Goal: Task Accomplishment & Management: Manage account settings

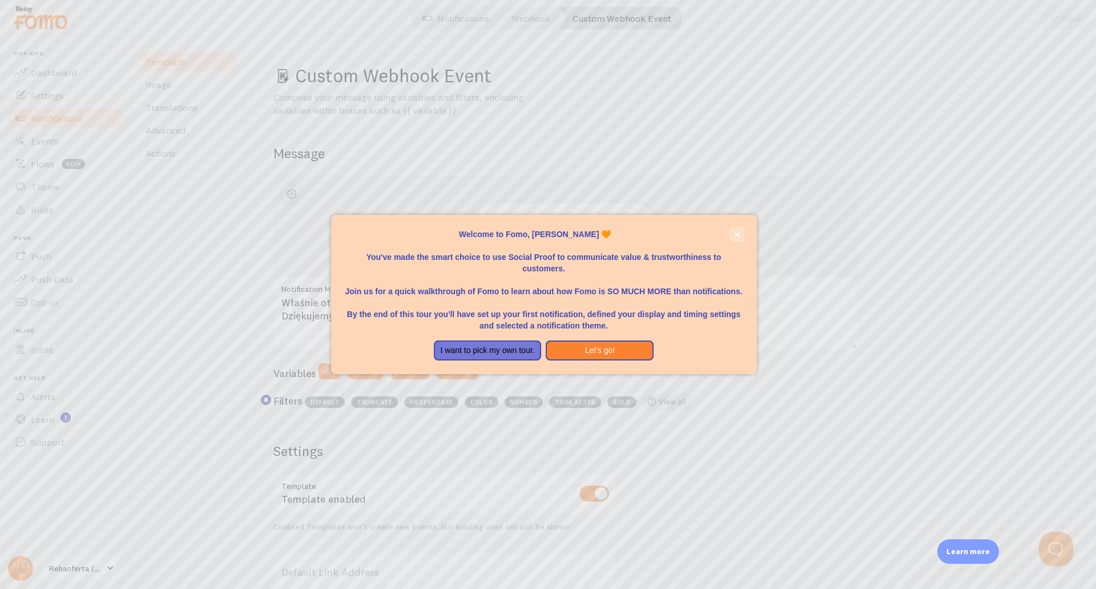
click at [742, 234] on button "close," at bounding box center [738, 234] width 12 height 12
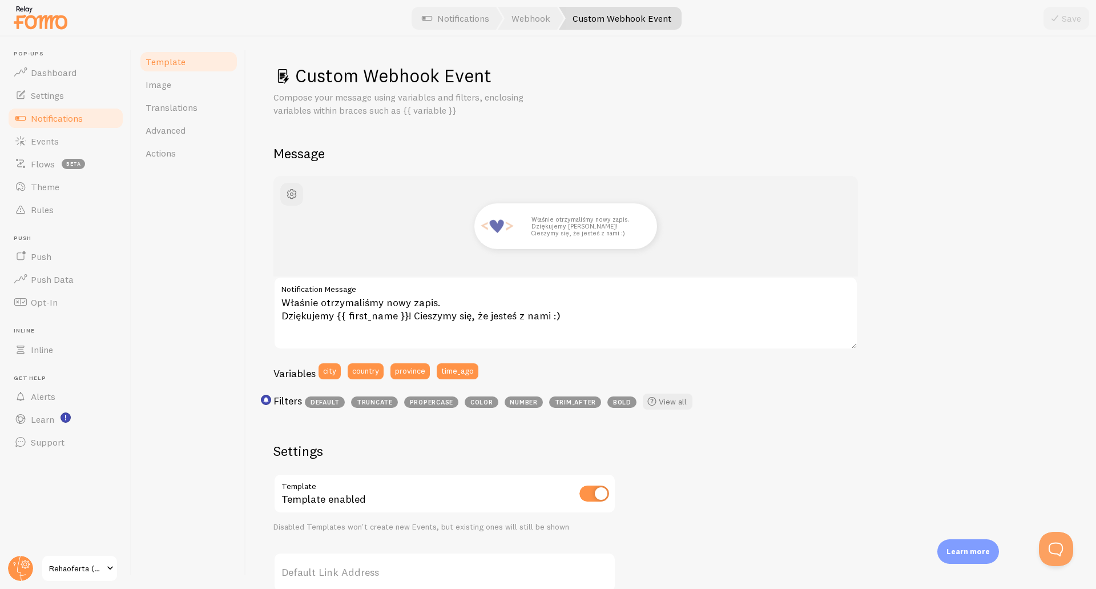
click at [41, 119] on span "Notifications" at bounding box center [57, 118] width 52 height 11
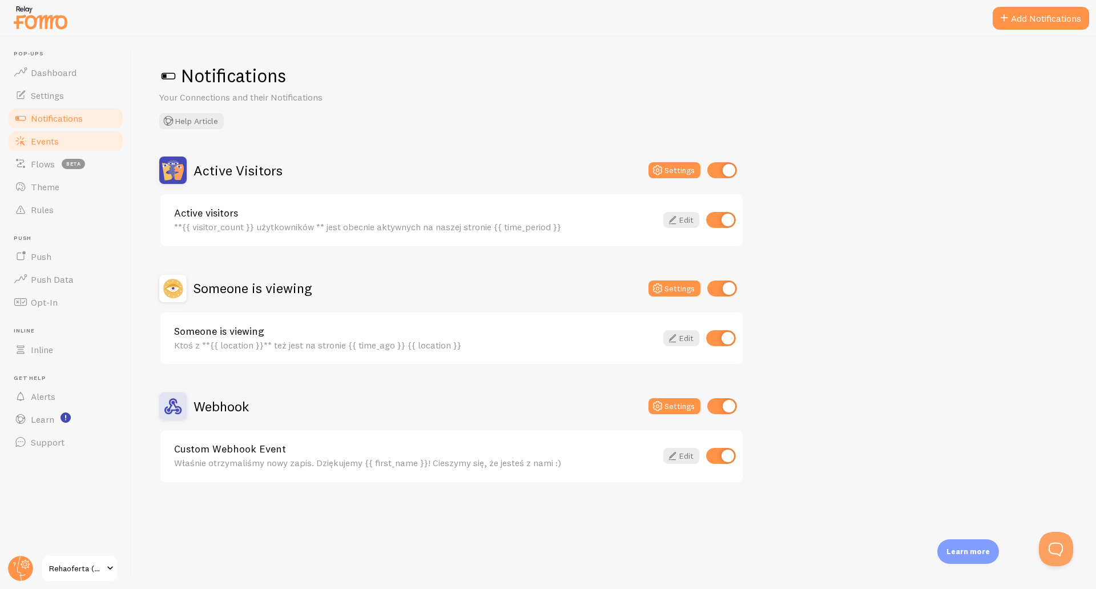
click at [50, 138] on span "Events" at bounding box center [45, 140] width 28 height 11
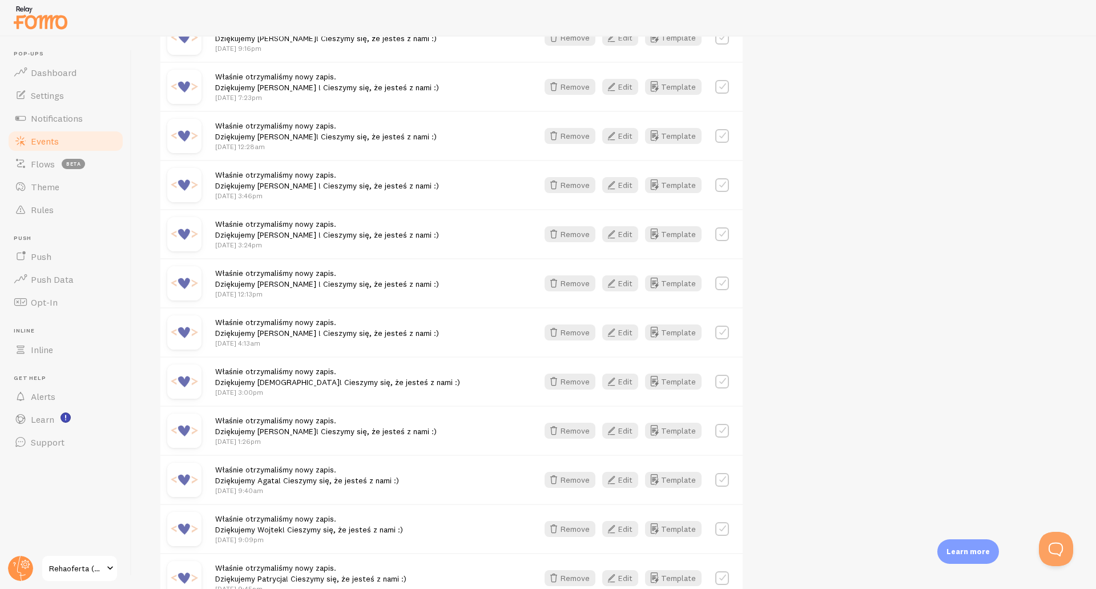
scroll to position [1331, 0]
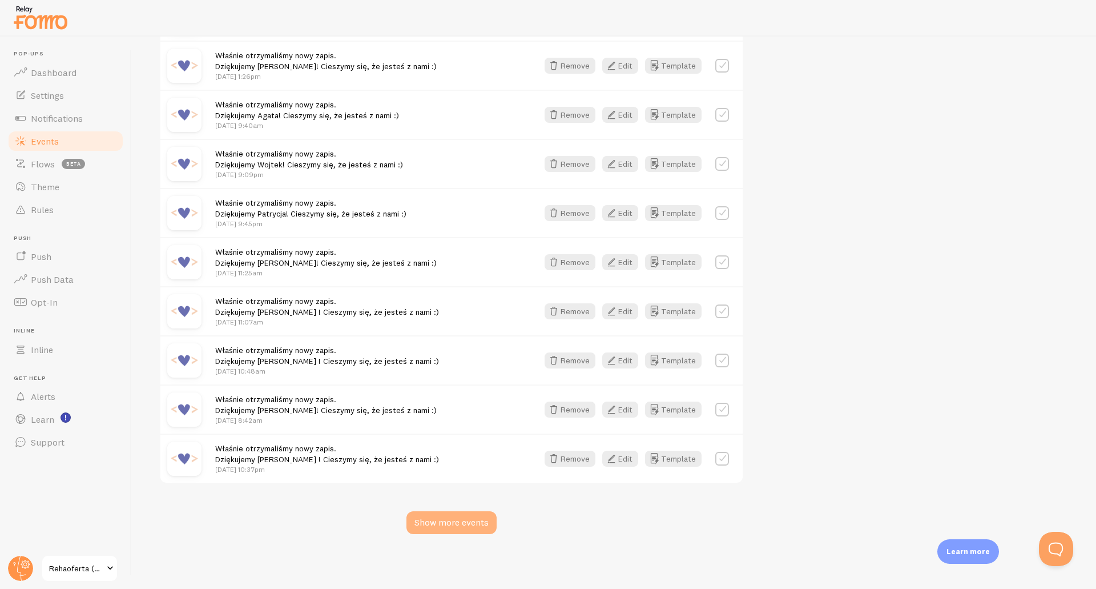
click at [471, 517] on div "Show more events" at bounding box center [452, 522] width 90 height 23
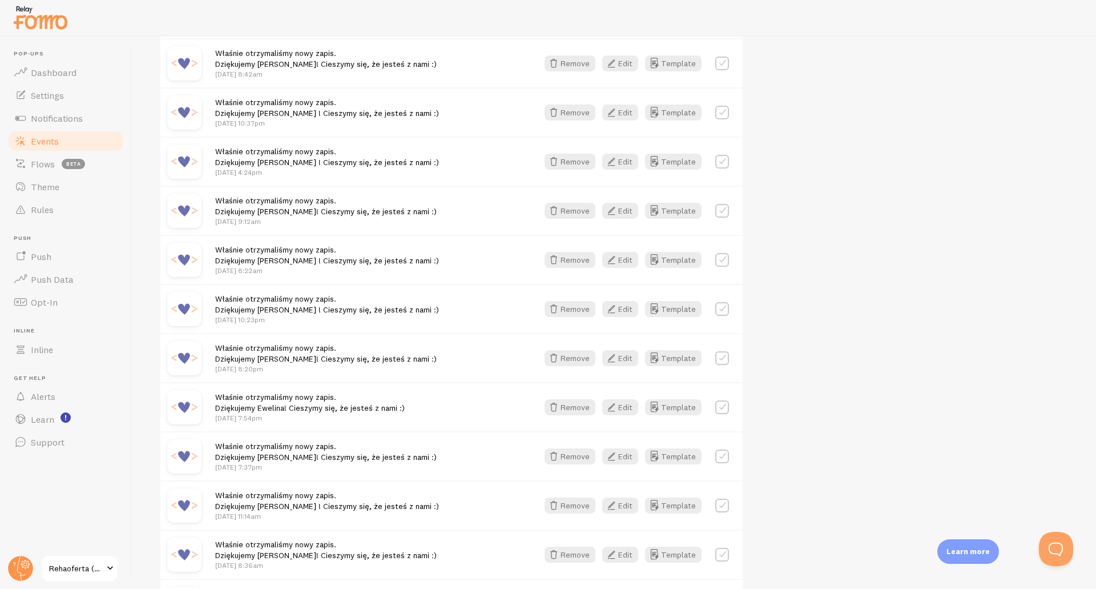
scroll to position [2804, 0]
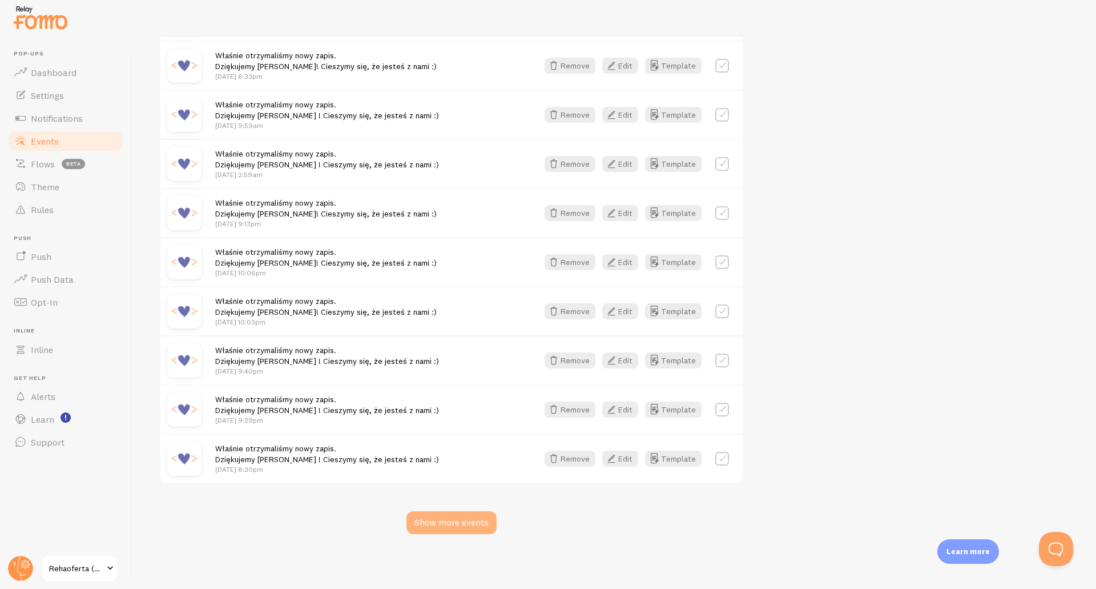
click at [470, 520] on div "Show more events" at bounding box center [452, 522] width 90 height 23
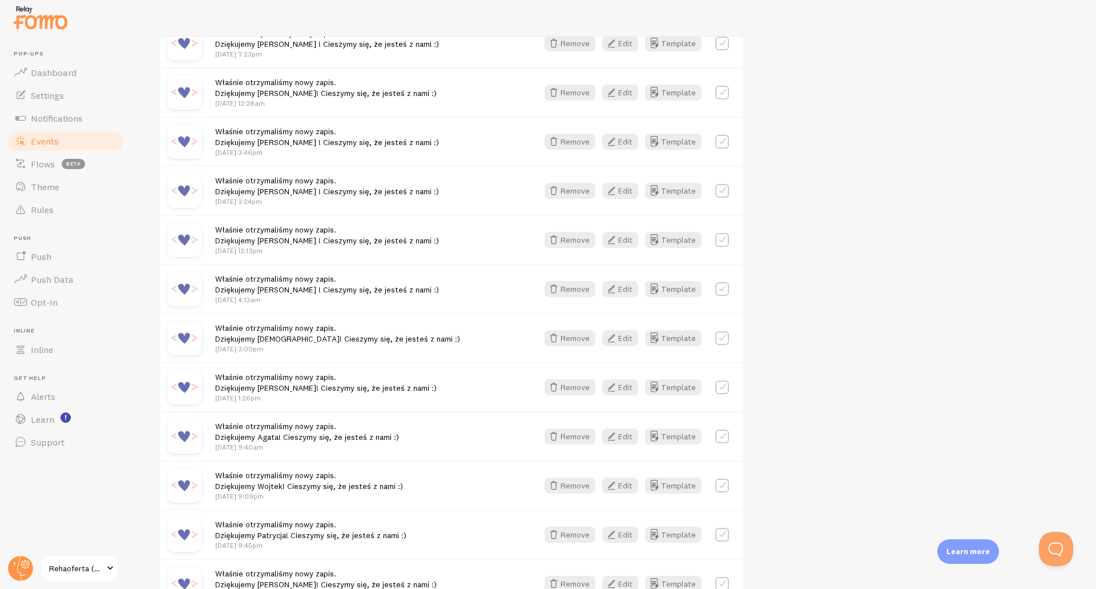
scroll to position [0, 0]
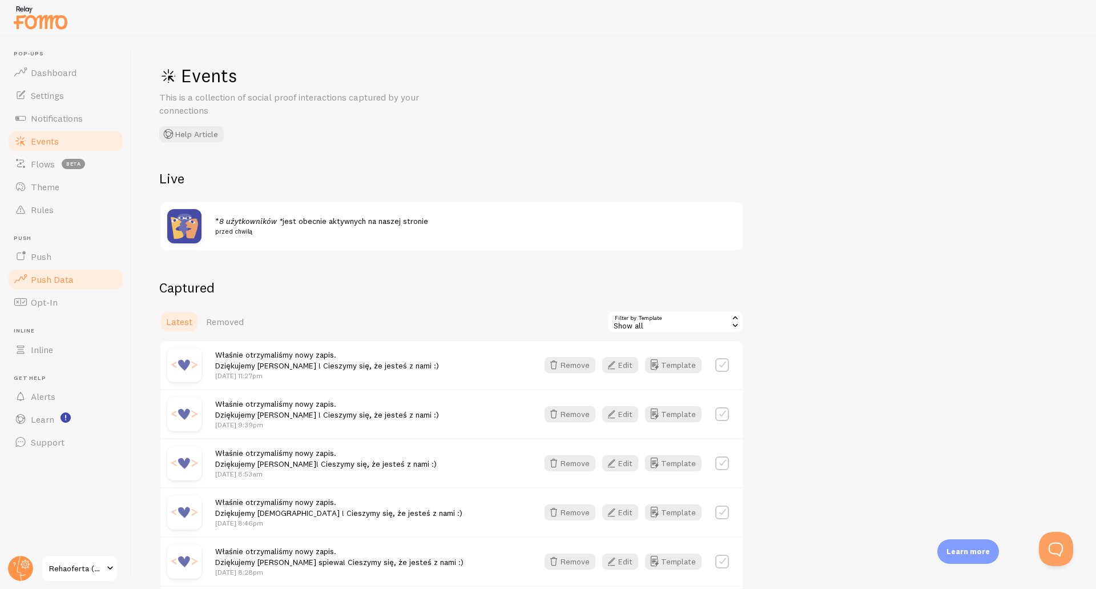
click at [40, 279] on span "Push Data" at bounding box center [52, 279] width 43 height 11
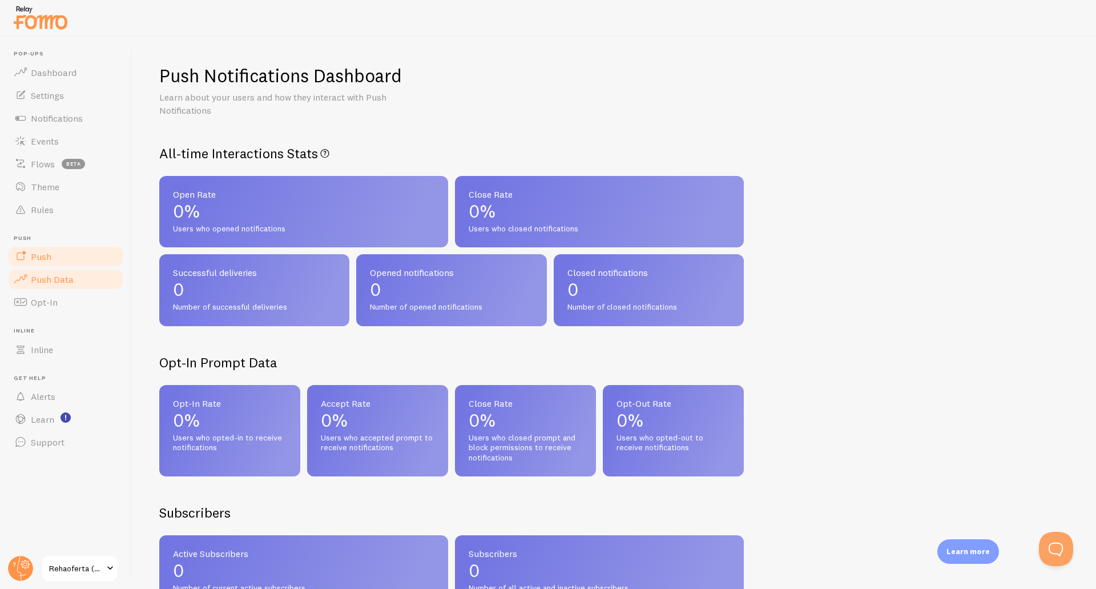
click at [30, 254] on link "Push" at bounding box center [66, 256] width 118 height 23
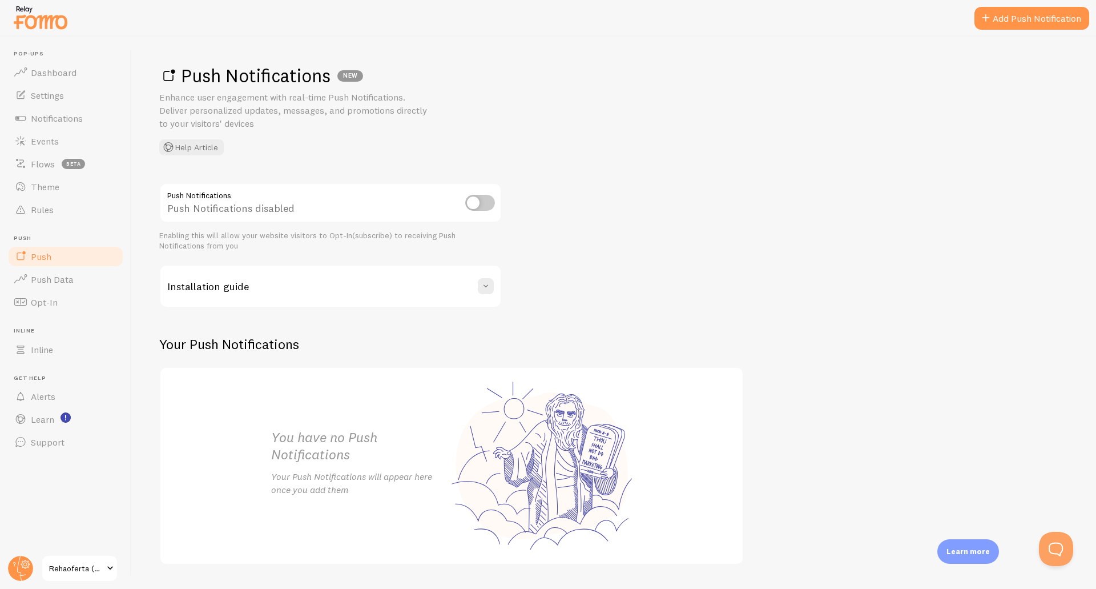
scroll to position [31, 0]
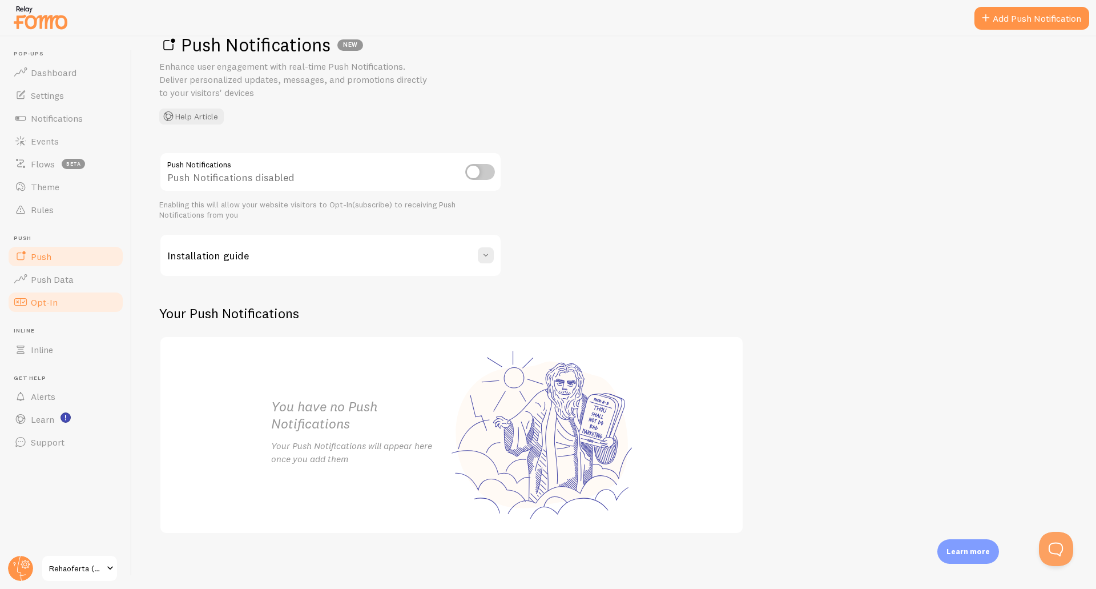
click at [49, 292] on link "Opt-In" at bounding box center [66, 302] width 118 height 23
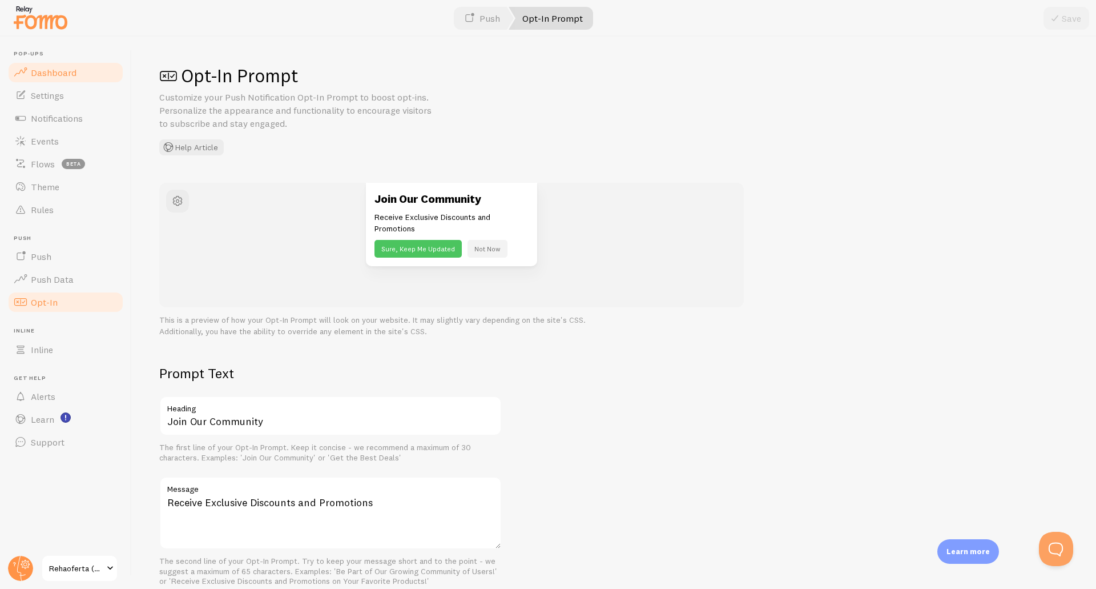
click at [54, 77] on span "Dashboard" at bounding box center [54, 72] width 46 height 11
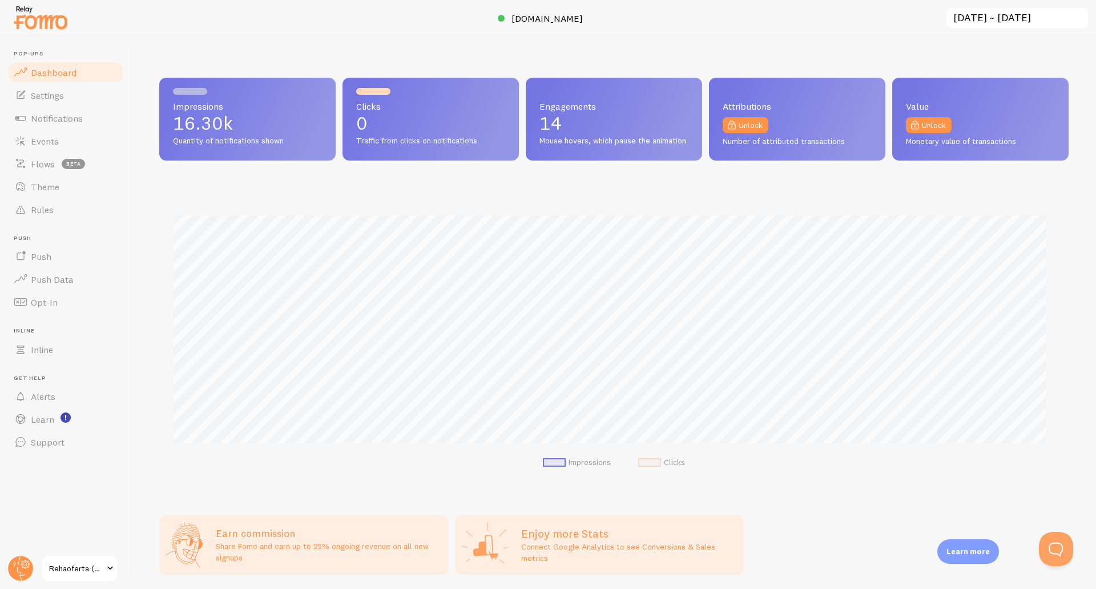
scroll to position [300, 901]
click at [67, 122] on span "Notifications" at bounding box center [57, 118] width 52 height 11
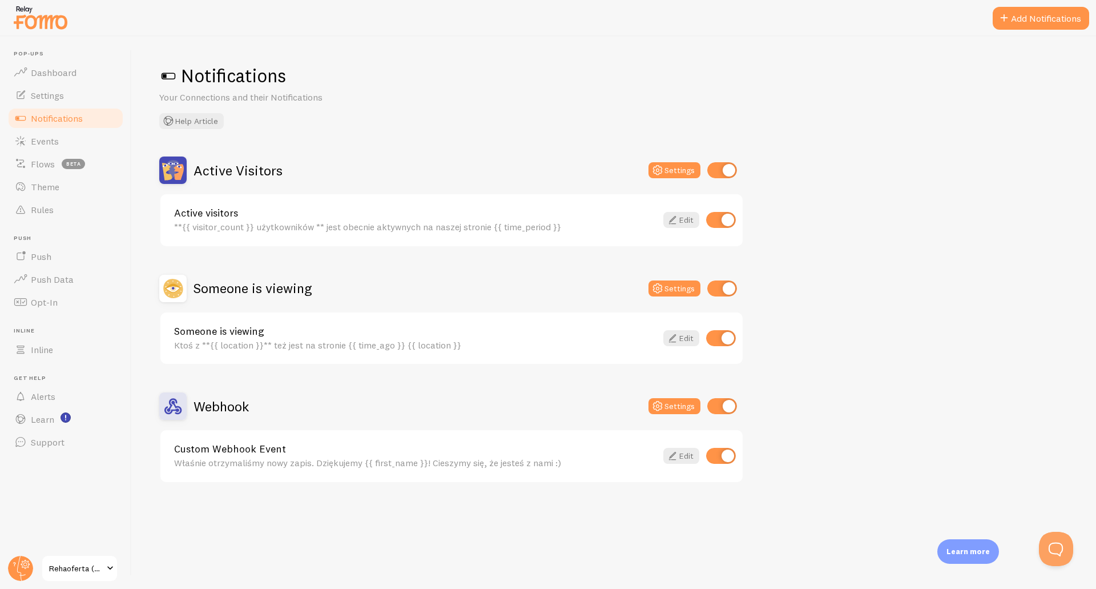
click at [396, 465] on div "Właśnie otrzymaliśmy nowy zapis. Dziękujemy {{ first_name }}! Cieszymy się, że …" at bounding box center [415, 462] width 483 height 10
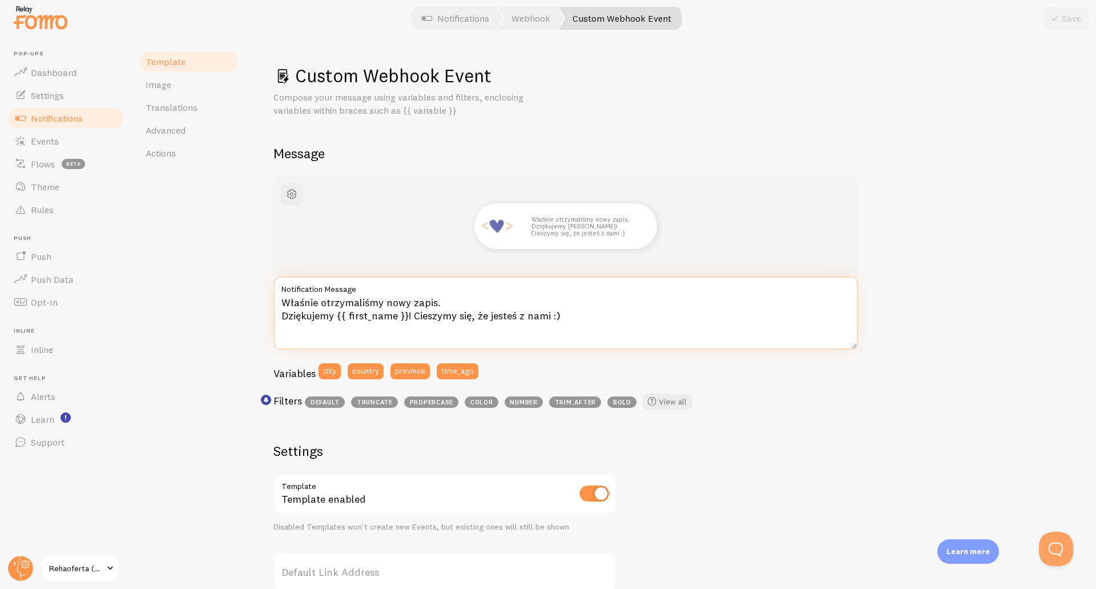
drag, startPoint x: 407, startPoint y: 315, endPoint x: 337, endPoint y: 318, distance: 69.7
click at [337, 318] on textarea "Właśnie otrzymaliśmy nowy zapis. Dziękujemy {{ first_name }}! Cieszymy się, że …" at bounding box center [566, 312] width 585 height 73
click at [407, 327] on textarea "Właśnie otrzymaliśmy nowy zapis. Dziękujemy {{ first_name }}! Cieszymy się, że …" at bounding box center [566, 312] width 585 height 73
drag, startPoint x: 405, startPoint y: 315, endPoint x: 338, endPoint y: 317, distance: 66.9
click at [338, 317] on textarea "Właśnie otrzymaliśmy nowy zapis. Dziękujemy {{ first_name }}! Cieszymy się, że …" at bounding box center [566, 312] width 585 height 73
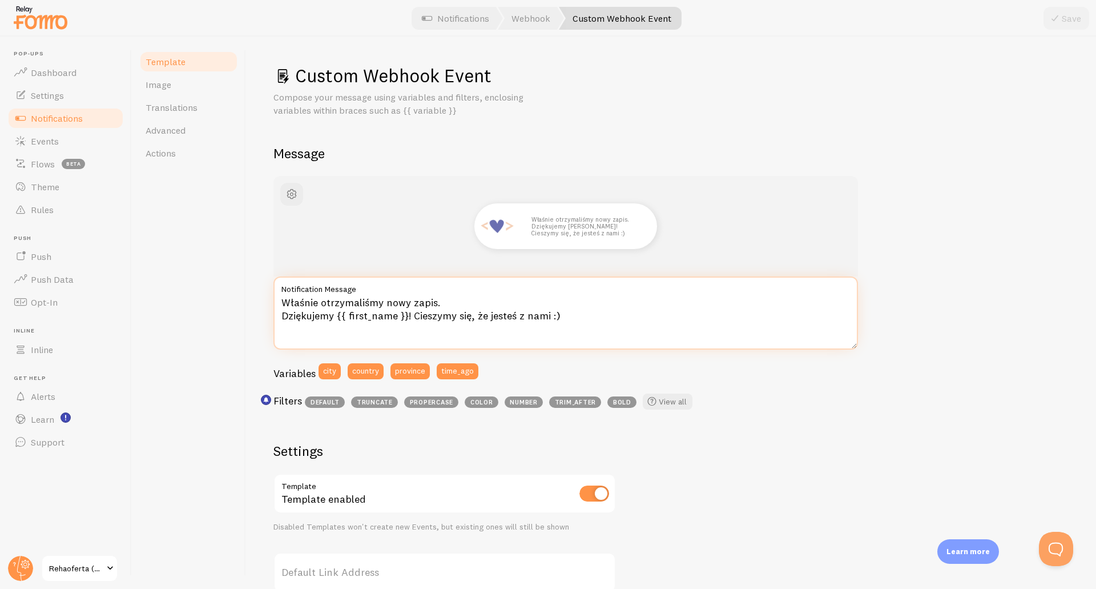
click at [285, 302] on textarea "Właśnie otrzymaliśmy nowy zapis. Dziękujemy {{ first_name }}! Cieszymy się, że …" at bounding box center [566, 312] width 585 height 73
paste textarea "{{ first_name }}"
drag, startPoint x: 560, startPoint y: 301, endPoint x: 445, endPoint y: 298, distance: 114.3
click at [445, 298] on textarea "{{ first_name }} skorzystała właśnie otrzymaliśmy nowy zapis. Dziękujemy {{ fir…" at bounding box center [566, 312] width 585 height 73
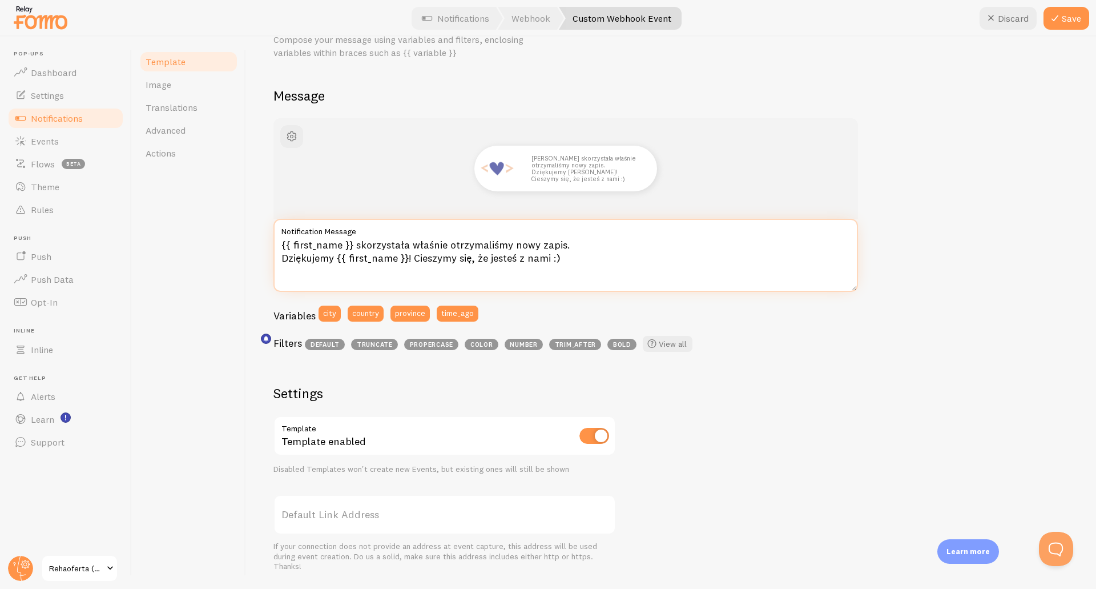
scroll to position [57, 0]
drag, startPoint x: 467, startPoint y: 246, endPoint x: 408, endPoint y: 258, distance: 59.6
click at [465, 246] on textarea "Właśnie otrzymaliśmy nowy zapis. Dziękujemy {{ first_name }}! Cieszymy się, że …" at bounding box center [566, 255] width 585 height 73
click at [403, 258] on textarea "Właśnie otrzymaliśmy nowy zapis. Dziękujemy {{ first_name }}! Cieszymy się, że …" at bounding box center [566, 255] width 585 height 73
drag, startPoint x: 405, startPoint y: 258, endPoint x: 336, endPoint y: 262, distance: 68.7
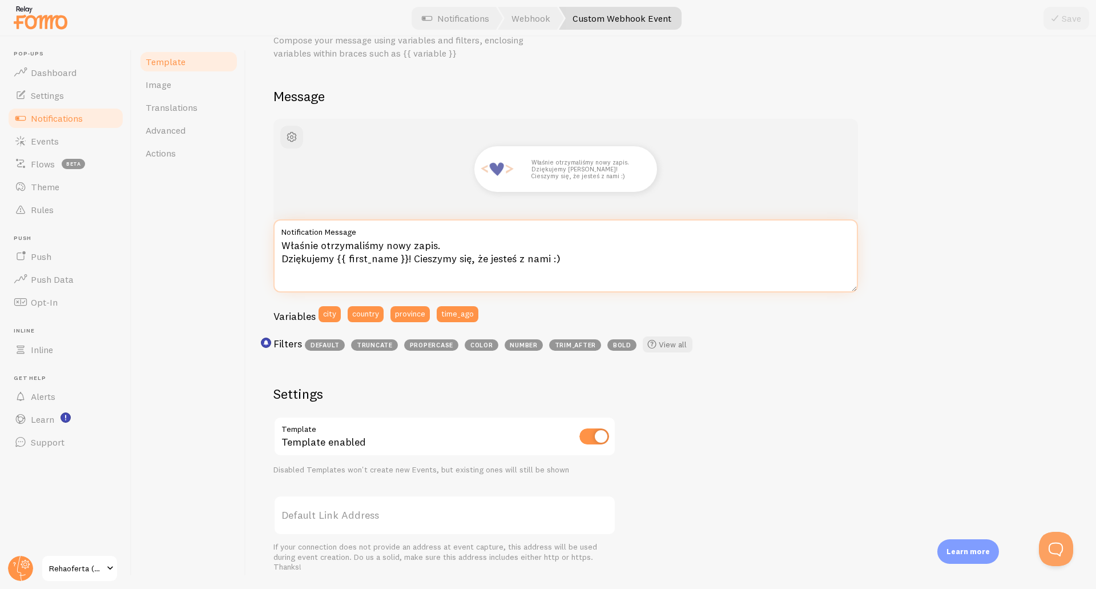
click at [336, 262] on textarea "Właśnie otrzymaliśmy nowy zapis. Dziękujemy {{ first_name }}! Cieszymy się, że …" at bounding box center [566, 255] width 585 height 73
drag, startPoint x: 289, startPoint y: 244, endPoint x: 274, endPoint y: 245, distance: 15.5
click at [274, 245] on textarea "Właśnie otrzymaliśmy nowy zapis. Dziękujemy {{ first_name }}! Cieszymy się, że …" at bounding box center [566, 255] width 585 height 73
paste textarea "{{ first_name }}"
click at [557, 244] on textarea "{{ first_name }} skorzystała właśnie otrzymaliśmy nowy zapis. Dziękujemy {{ fir…" at bounding box center [566, 255] width 585 height 73
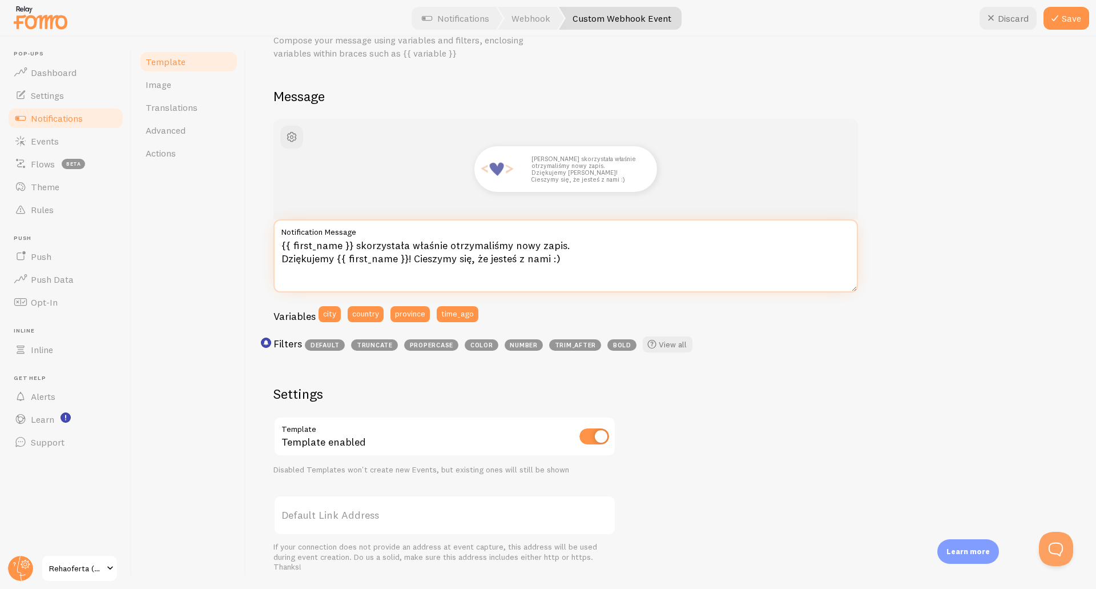
drag, startPoint x: 560, startPoint y: 247, endPoint x: 447, endPoint y: 243, distance: 112.6
click at [447, 243] on textarea "{{ first_name }} skorzystała właśnie otrzymaliśmy nowy zapis. Dziękujemy {{ fir…" at bounding box center [566, 255] width 585 height 73
drag, startPoint x: 407, startPoint y: 255, endPoint x: 335, endPoint y: 267, distance: 73.0
click at [335, 267] on textarea "{{ first_name }} skorzystała właśnie z oferty. Dziękujemy {{ first_name }}! Cie…" at bounding box center [566, 255] width 585 height 73
drag, startPoint x: 481, startPoint y: 244, endPoint x: 491, endPoint y: 245, distance: 9.2
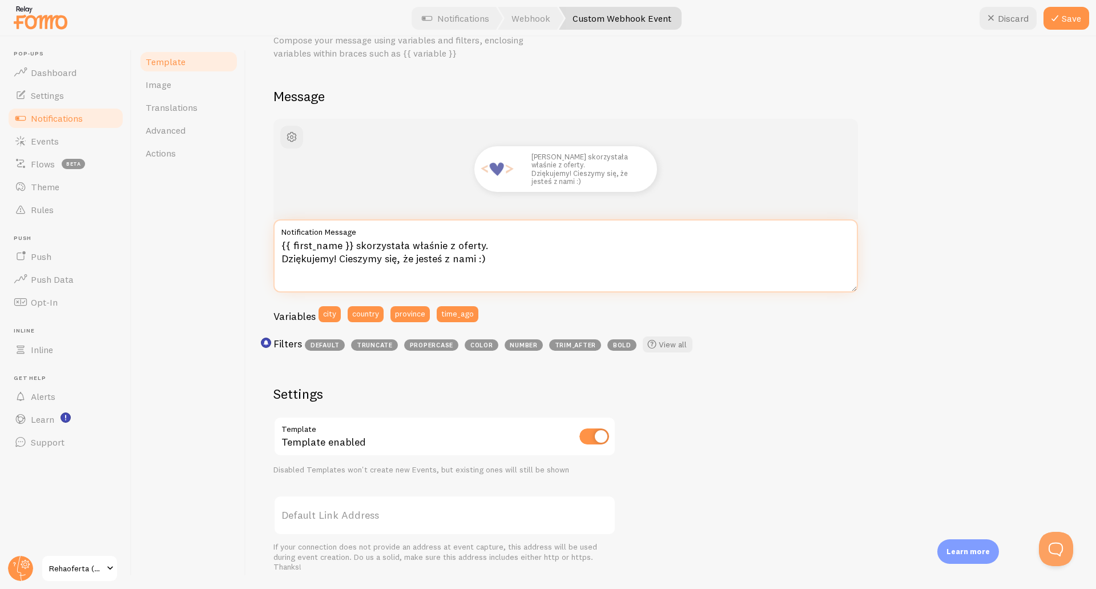
click at [491, 245] on textarea "{{ first_name }} skorzystała właśnie z oferty. Dziękujemy! Cieszymy się, że jes…" at bounding box center [566, 255] width 585 height 73
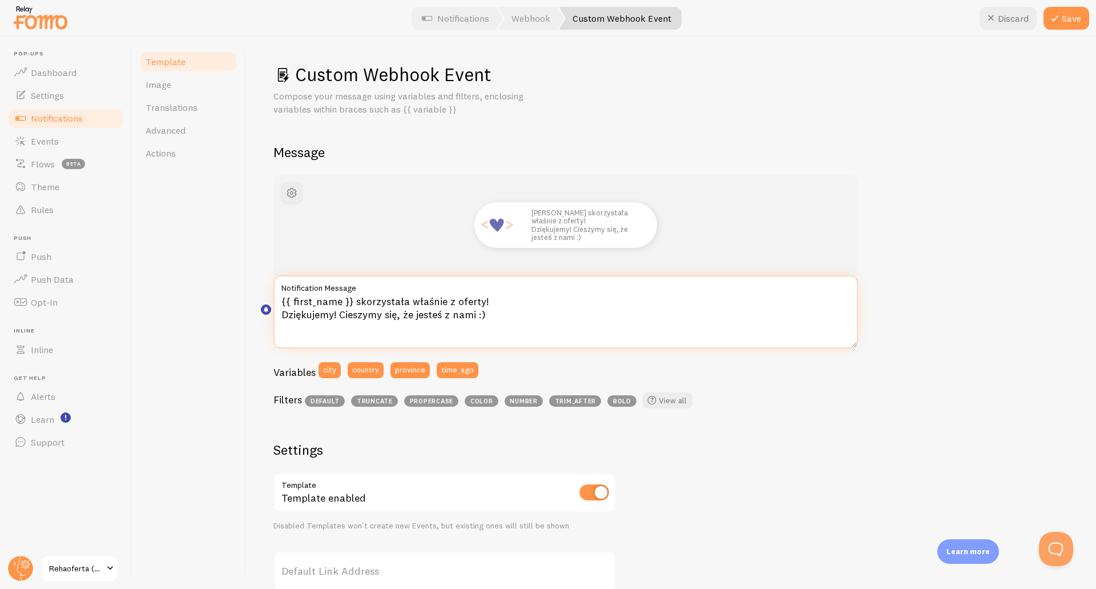
scroll to position [0, 0]
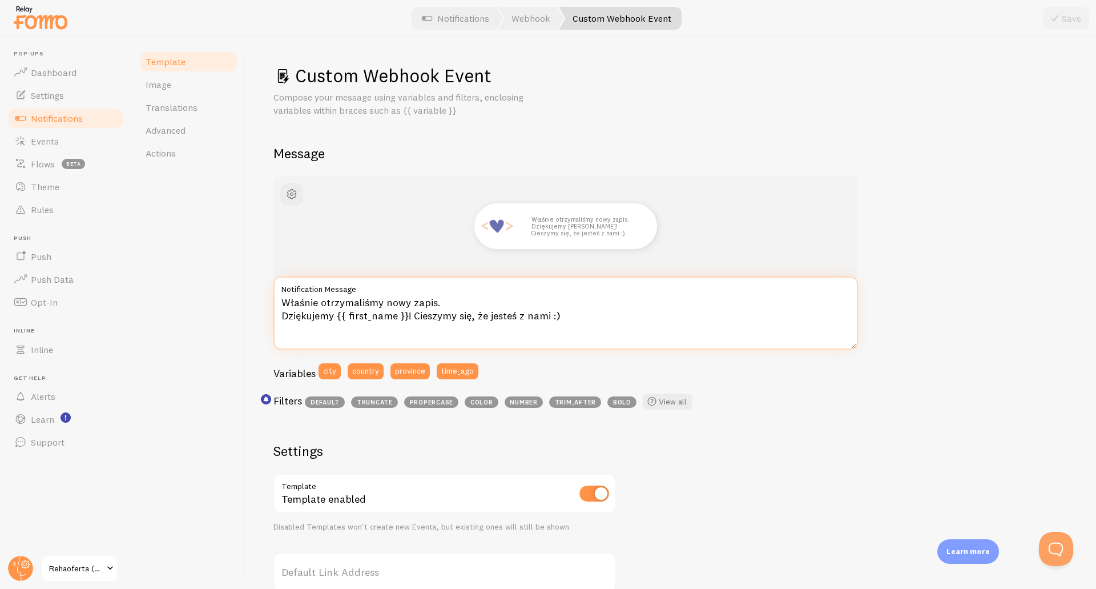
drag, startPoint x: 434, startPoint y: 303, endPoint x: 421, endPoint y: 303, distance: 12.6
click at [421, 303] on textarea "Właśnie otrzymaliśmy nowy zapis. Dziękujemy {{ first_name }}! Cieszymy się, że …" at bounding box center [566, 312] width 585 height 73
drag, startPoint x: 457, startPoint y: 300, endPoint x: 266, endPoint y: 306, distance: 191.4
click at [267, 307] on div "Custom Webhook Event Compose your message using variables and filters, enclosin…" at bounding box center [671, 313] width 850 height 552
paste textarea "Nowy zakup!"
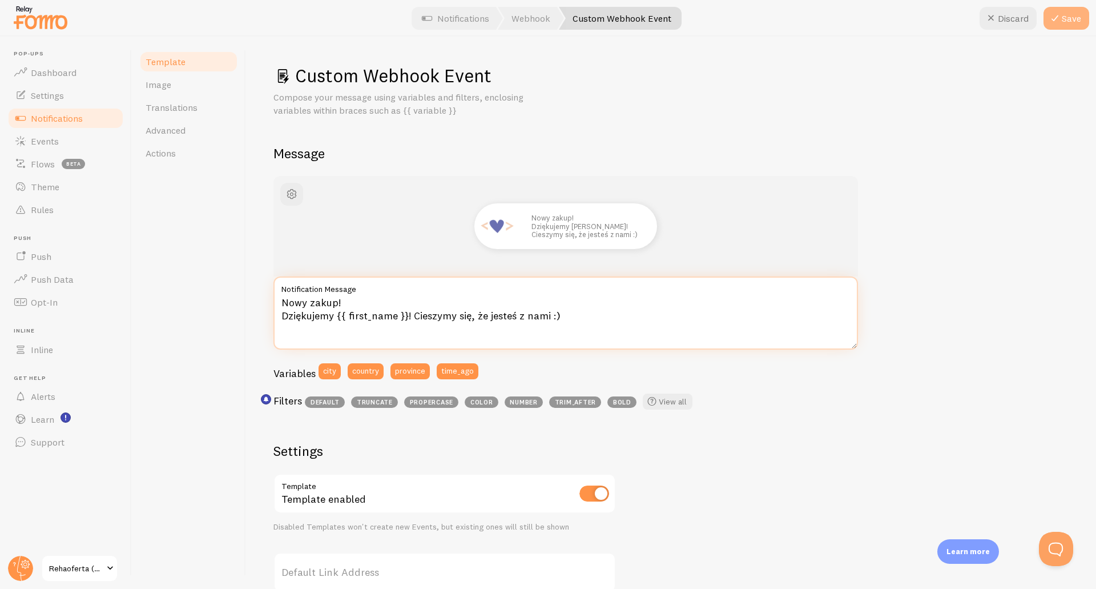
type textarea "Nowy zakup! Dziękujemy {{ first_name }}! Cieszymy się, że jesteś z nami :)"
click at [1058, 22] on icon at bounding box center [1056, 18] width 14 height 14
